Goal: Check status: Check status

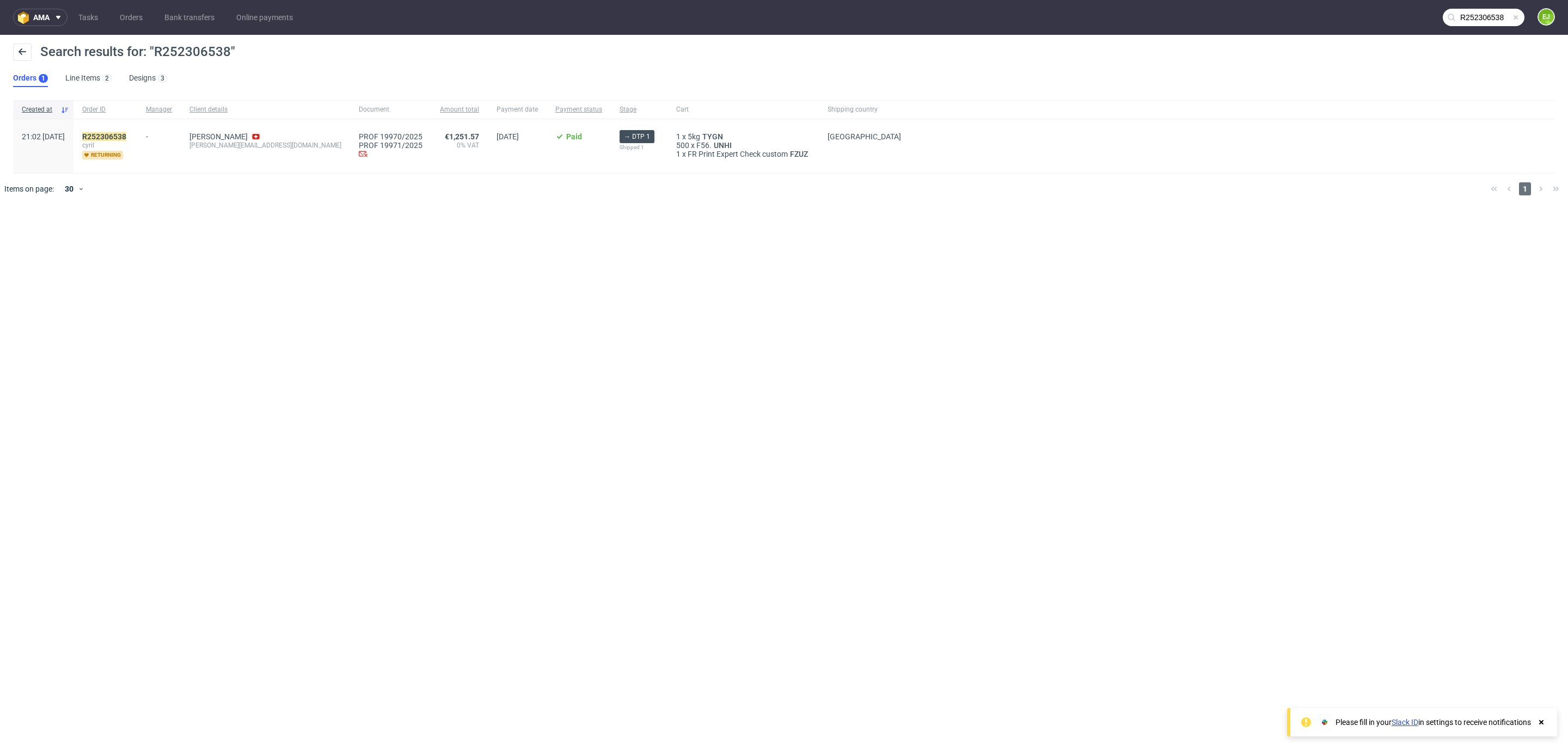
click at [1491, 13] on input "R252306538" at bounding box center [1483, 18] width 82 height 18
click at [1491, 13] on input "R252306538" at bounding box center [1417, 18] width 214 height 18
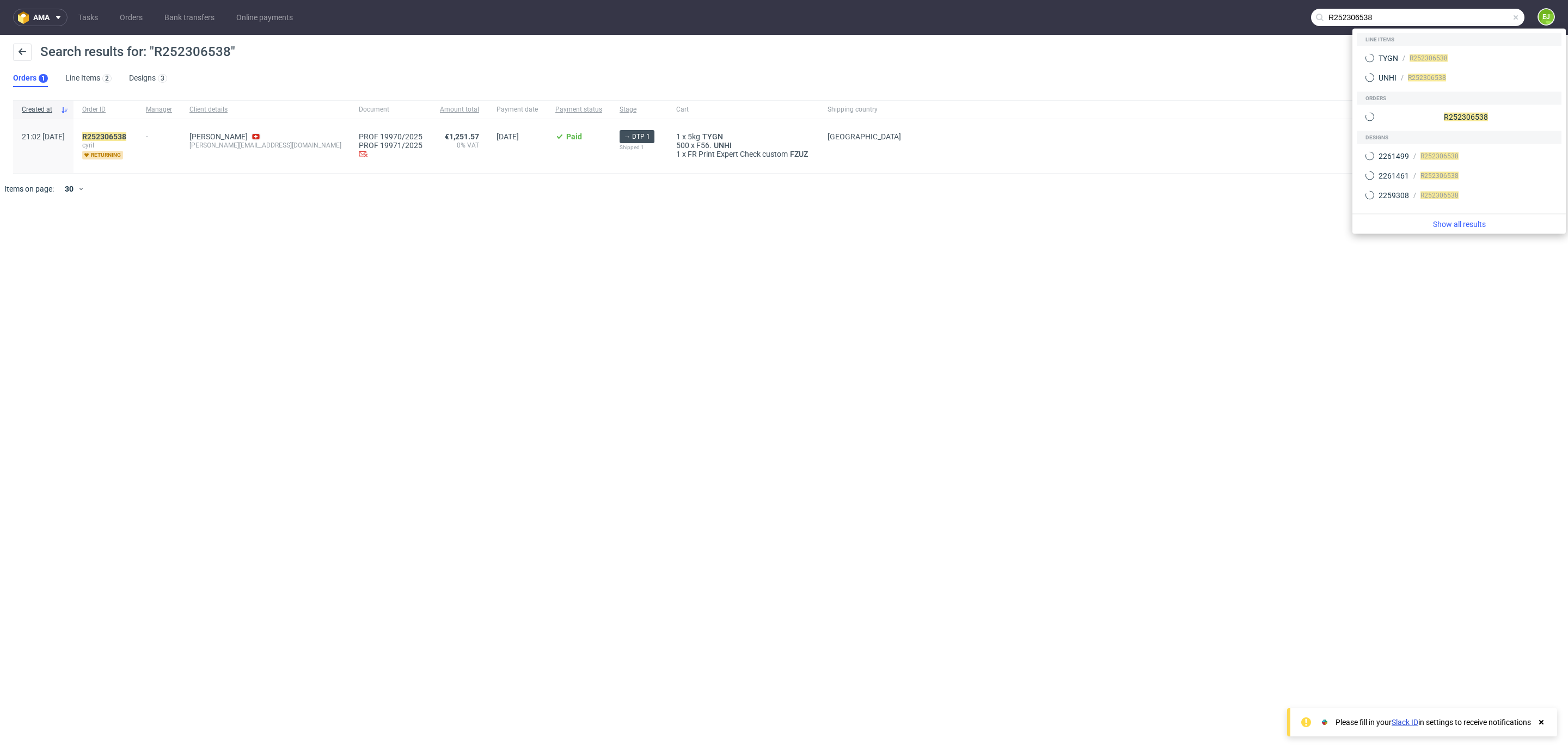
paste input "80815652"
type input "R808156528"
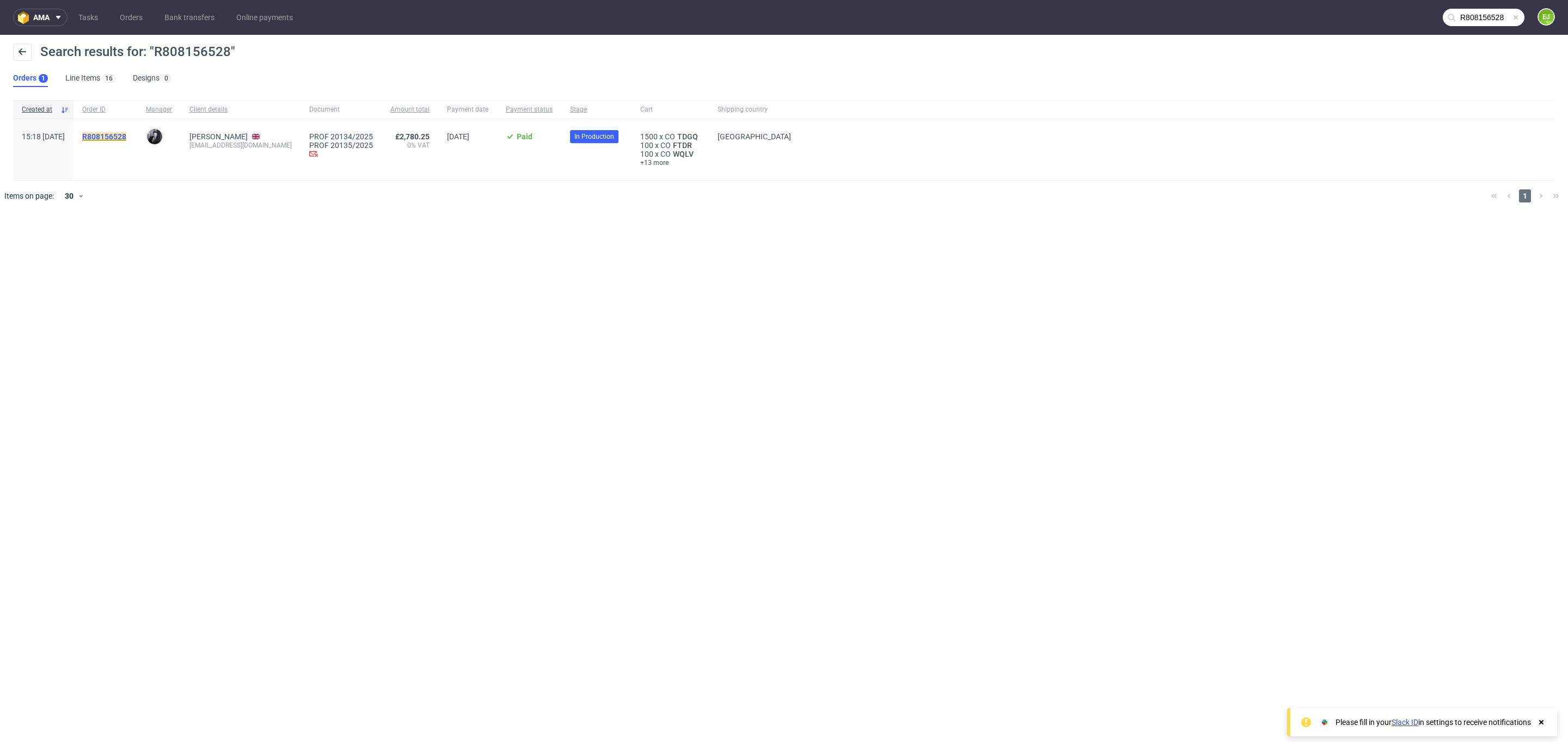
click at [126, 136] on mark "R808156528" at bounding box center [104, 136] width 44 height 9
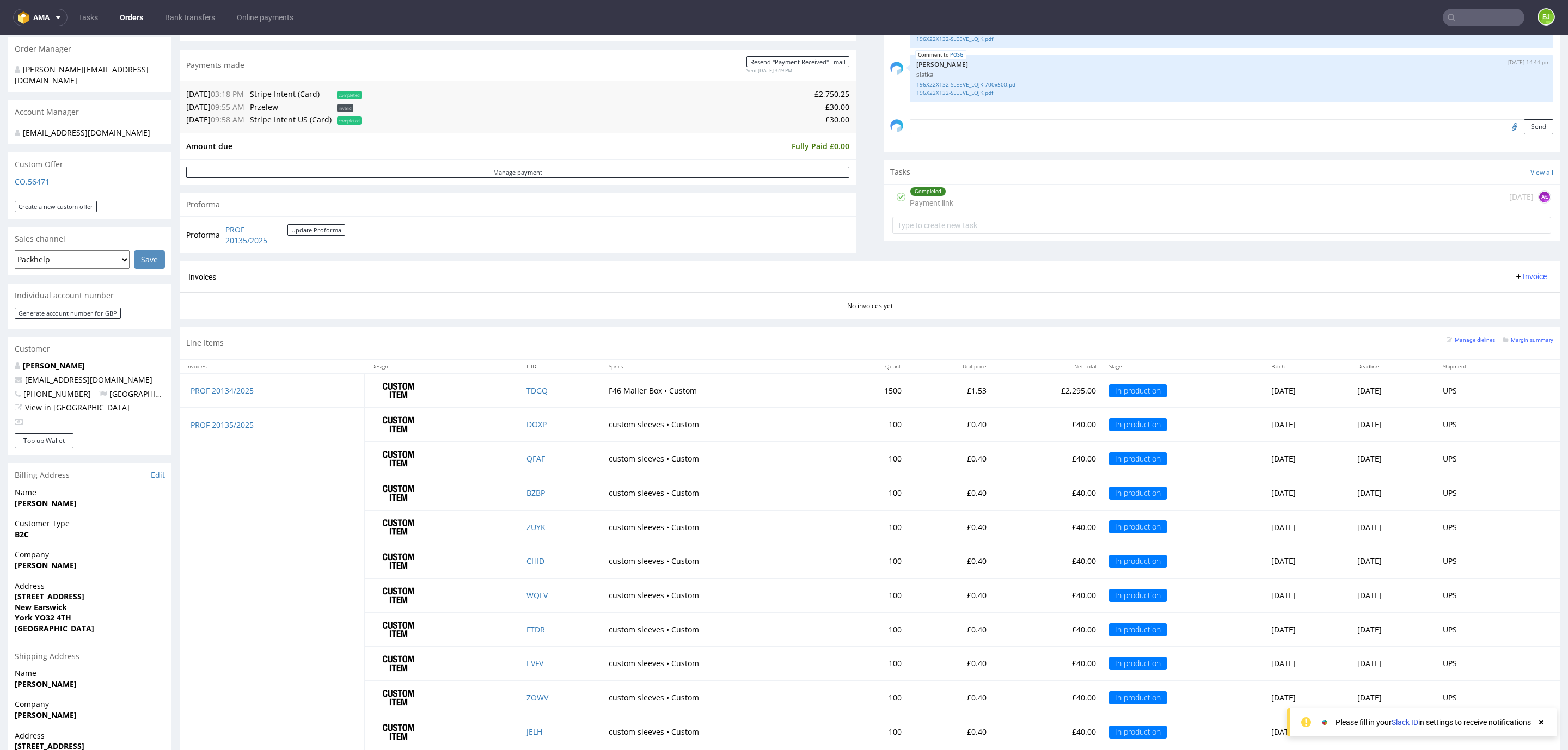
scroll to position [250, 0]
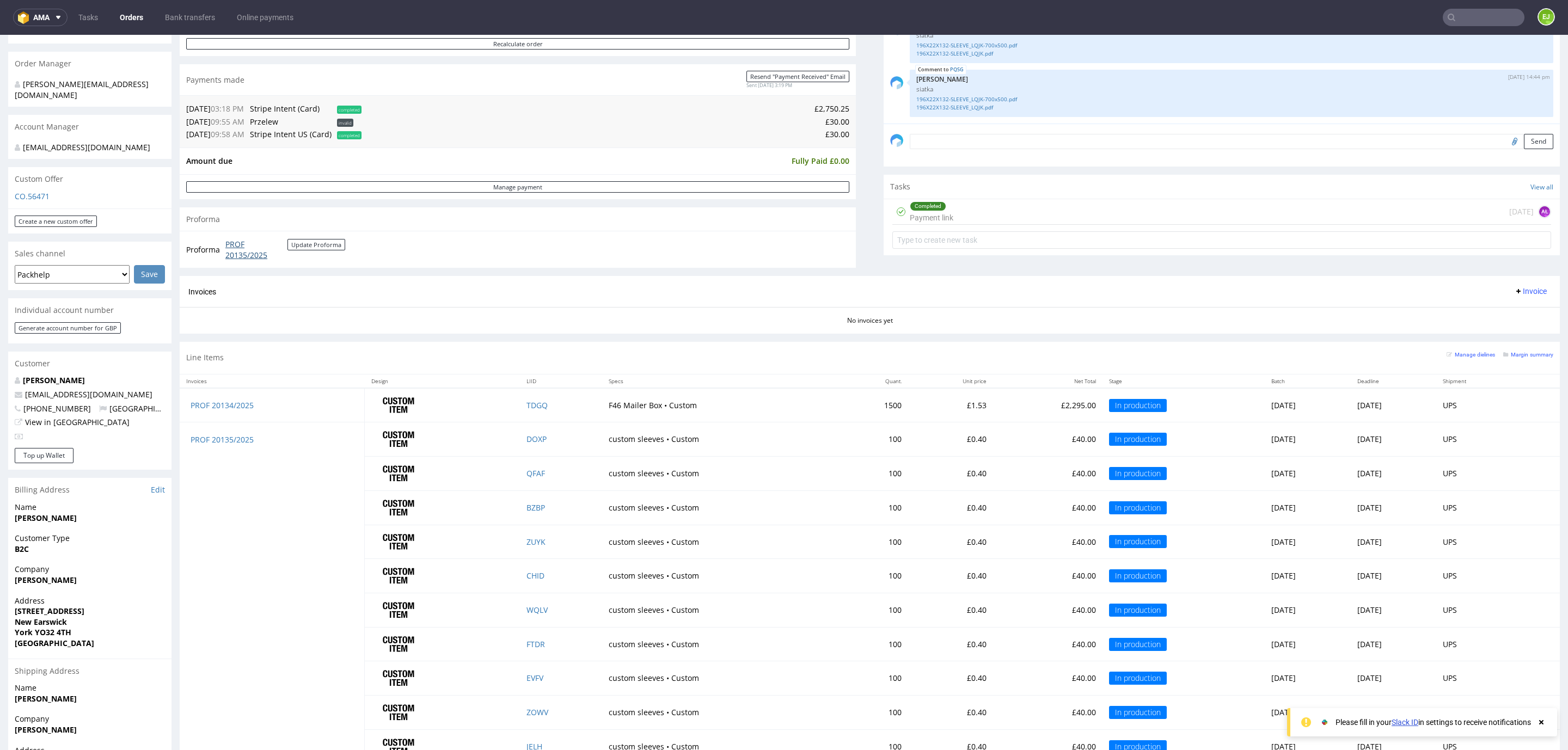
click at [250, 247] on link "PROF 20135/2025" at bounding box center [257, 249] width 62 height 22
